Goal: Task Accomplishment & Management: Complete application form

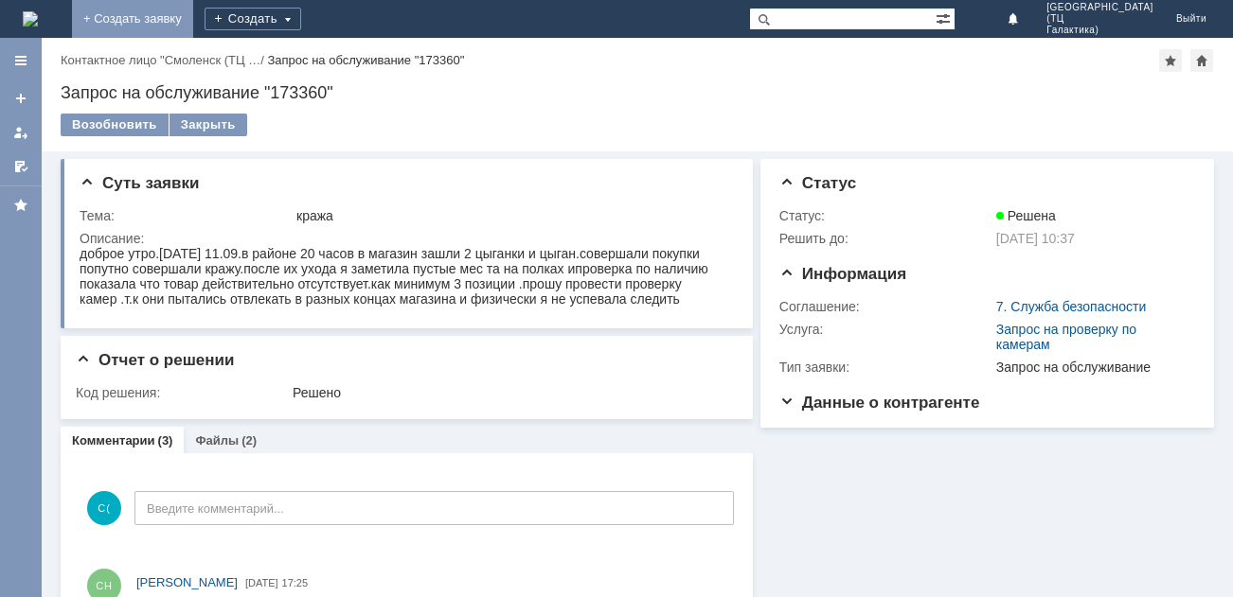
click at [193, 15] on link "+ Создать заявку" at bounding box center [132, 19] width 121 height 38
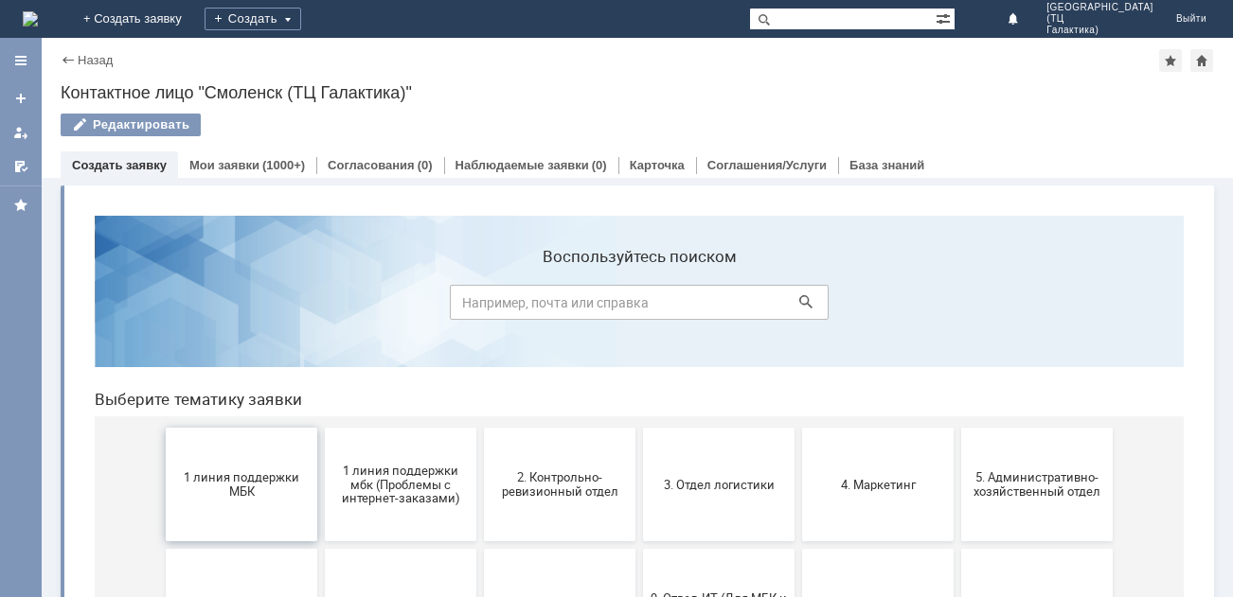
click at [281, 486] on span "1 линия поддержки МБК" at bounding box center [241, 485] width 140 height 28
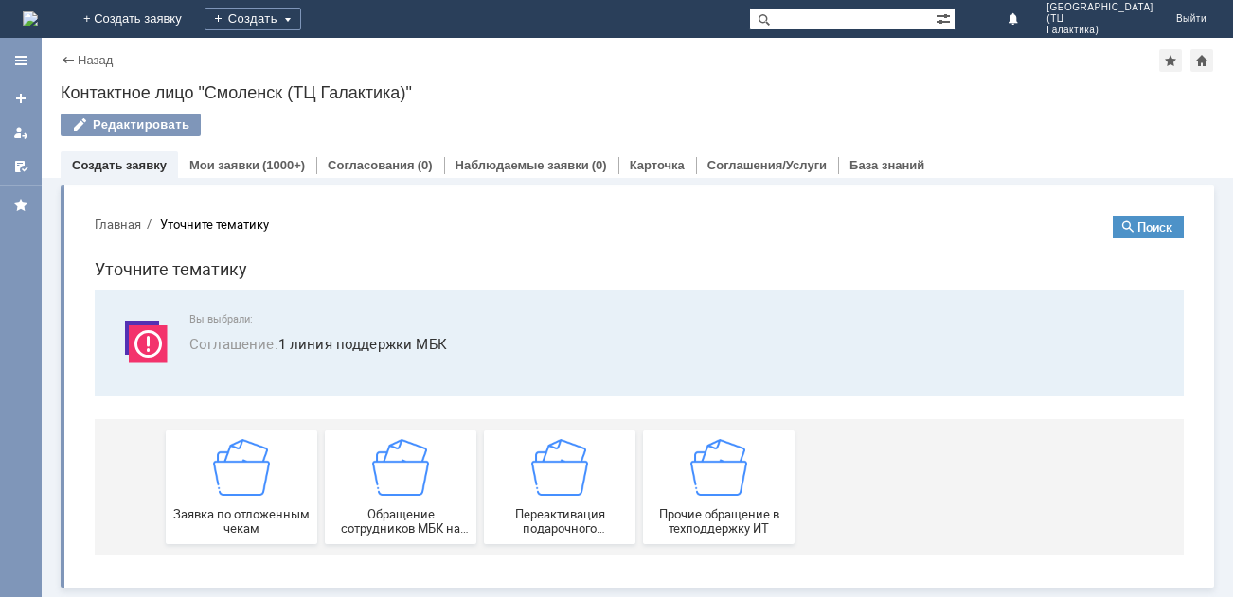
click at [281, 486] on div "Заявка по отложенным чекам" at bounding box center [241, 487] width 140 height 97
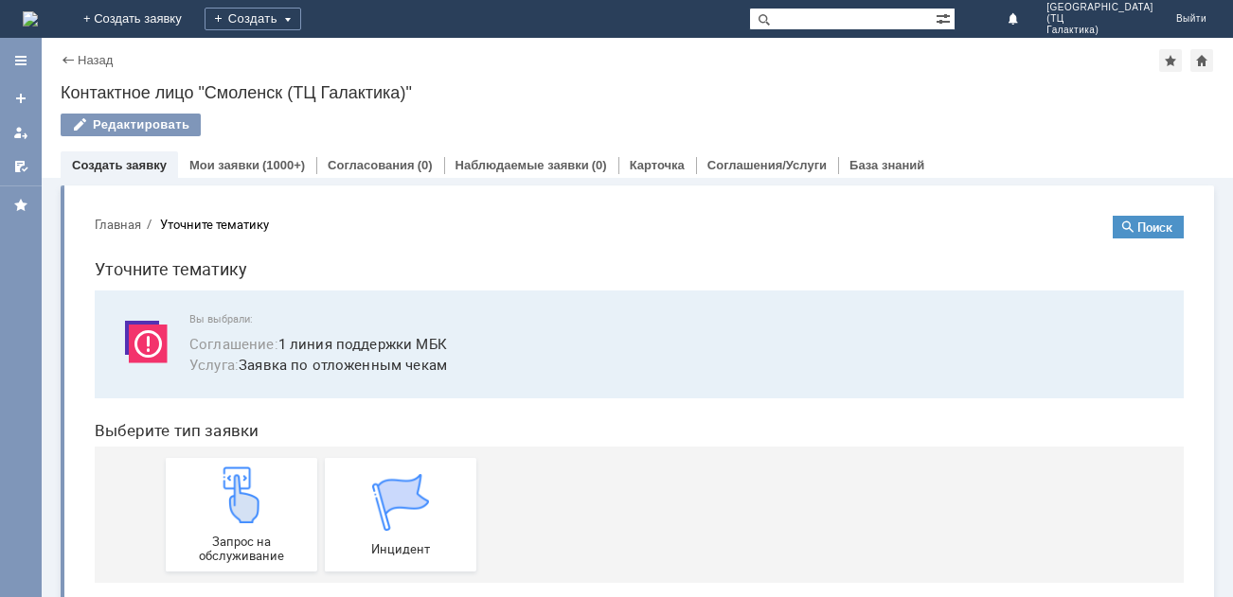
click at [281, 486] on div "Запрос на обслуживание" at bounding box center [241, 515] width 140 height 97
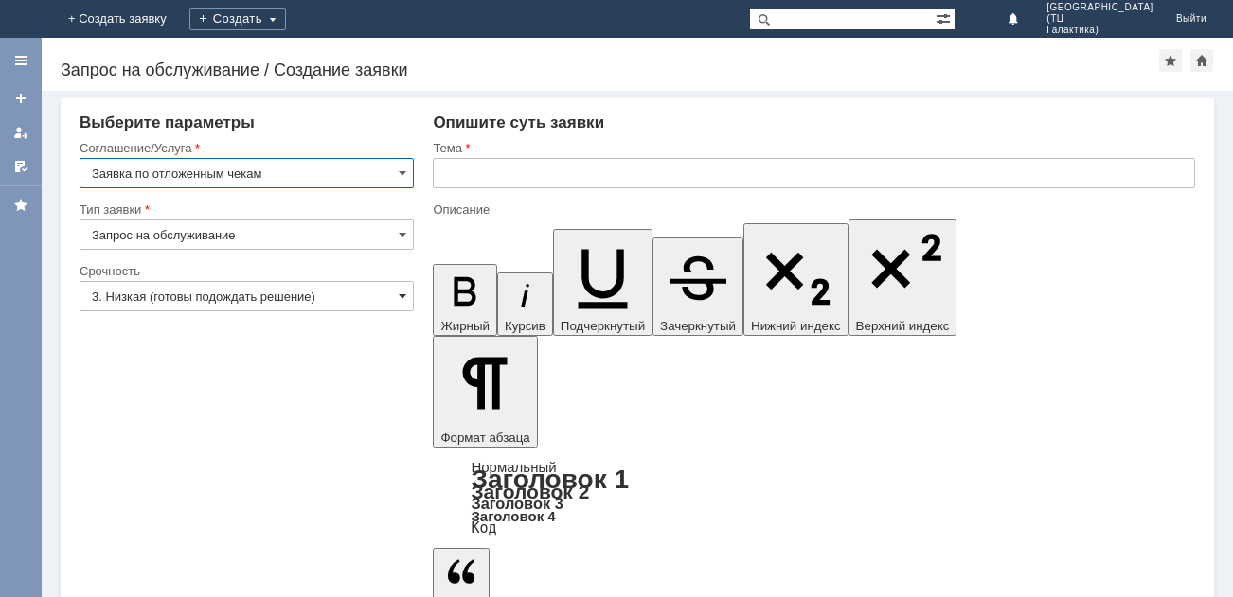
click at [401, 294] on span at bounding box center [403, 296] width 8 height 15
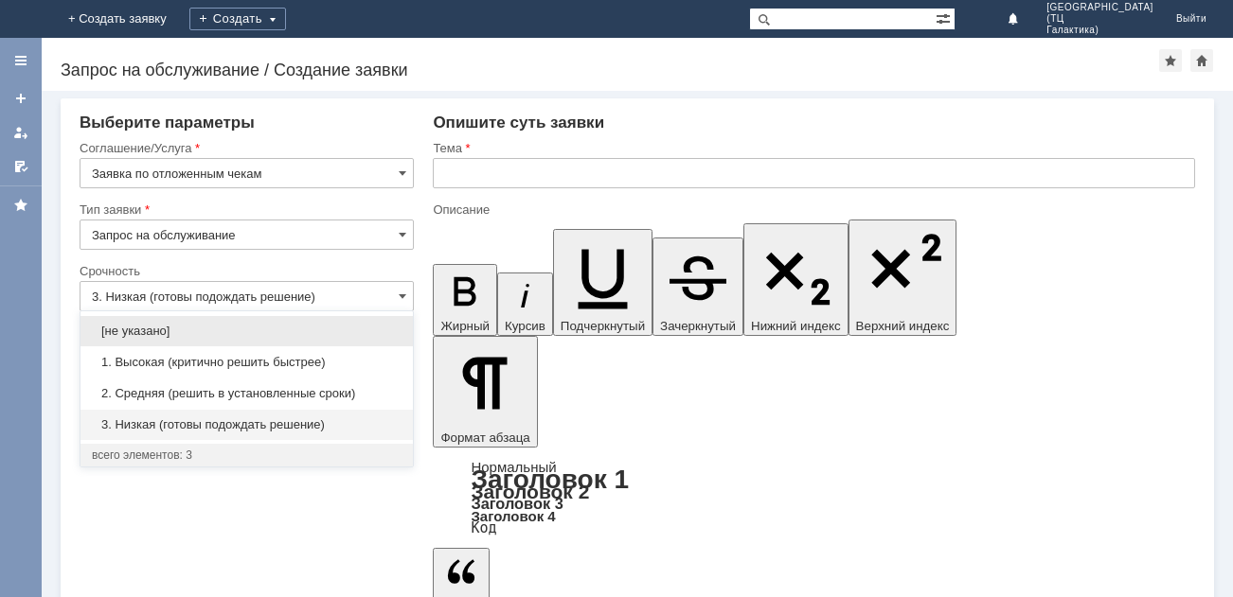
drag, startPoint x: 259, startPoint y: 361, endPoint x: 276, endPoint y: 343, distance: 24.8
click at [268, 353] on div "1. Высокая (критично решить быстрее)" at bounding box center [246, 362] width 332 height 30
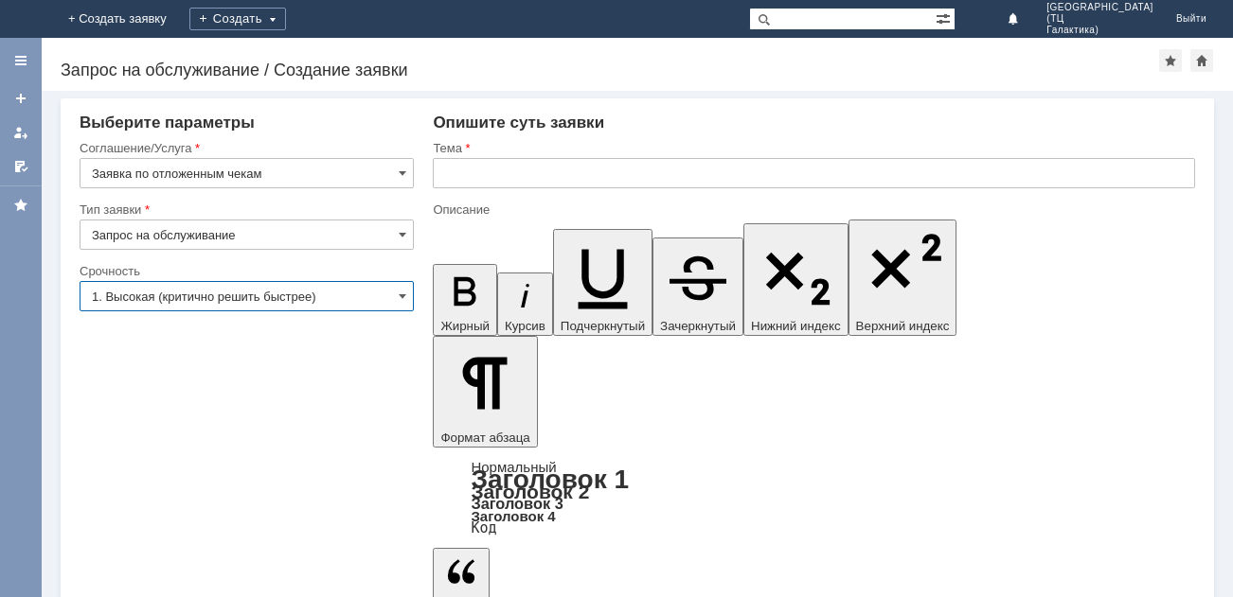
type input "1. Высокая (критично решить быстрее)"
click at [436, 171] on input "text" at bounding box center [814, 173] width 762 height 30
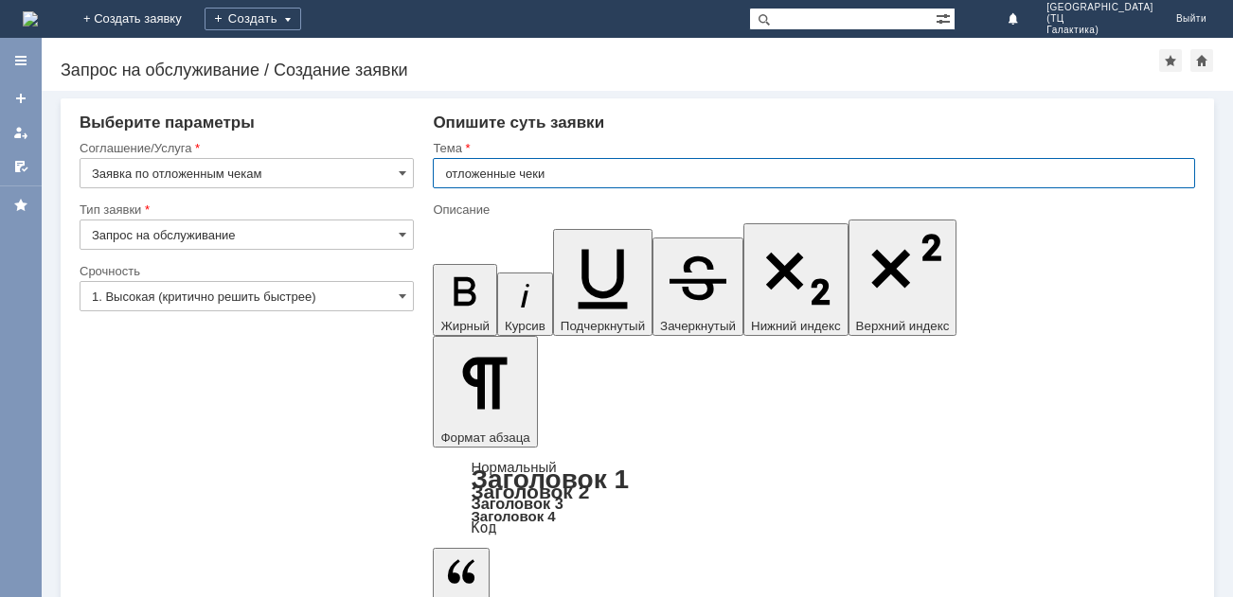
type input "отложенные чеки"
